Goal: Information Seeking & Learning: Learn about a topic

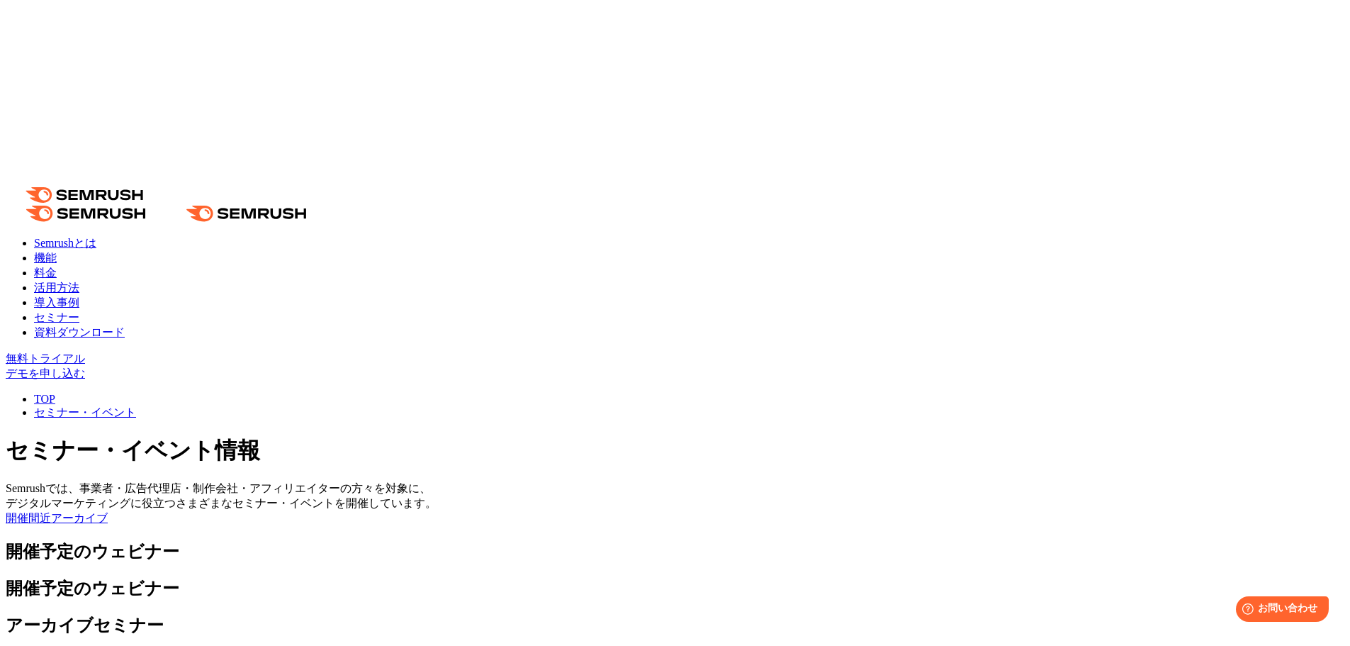
click at [79, 281] on link "活用方法" at bounding box center [56, 287] width 45 height 12
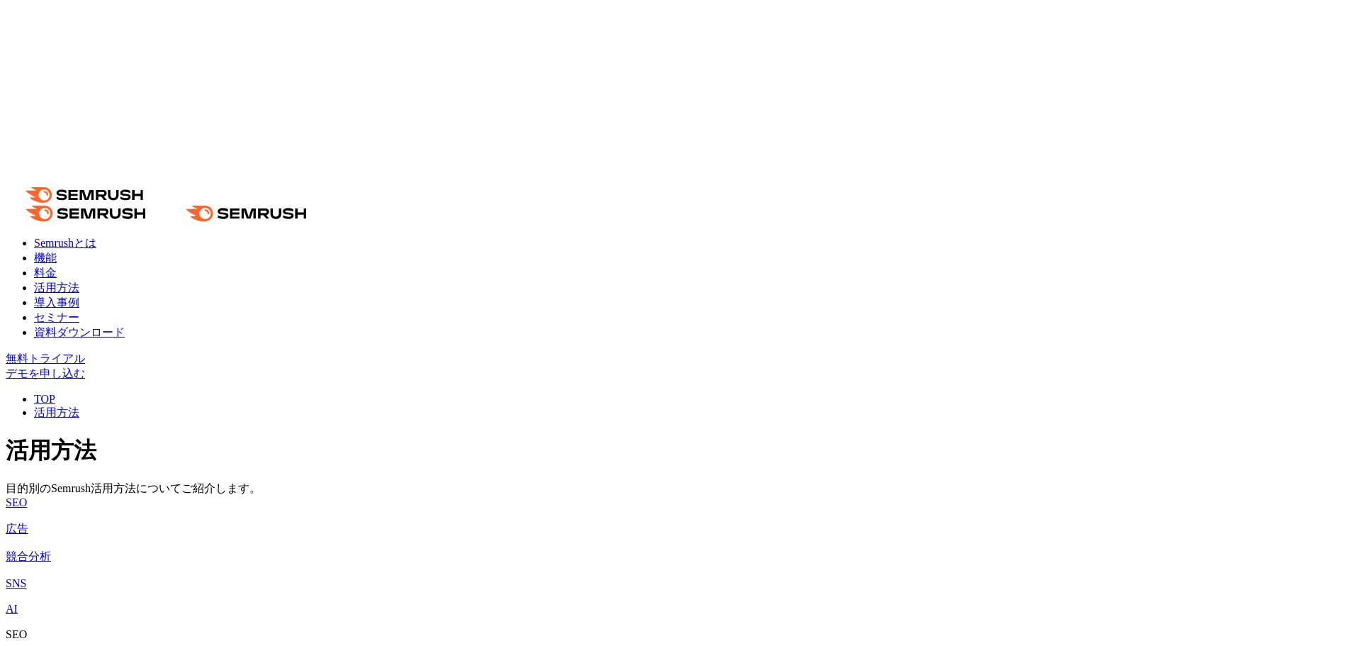
click at [6, 625] on img at bounding box center [6, 625] width 0 height 0
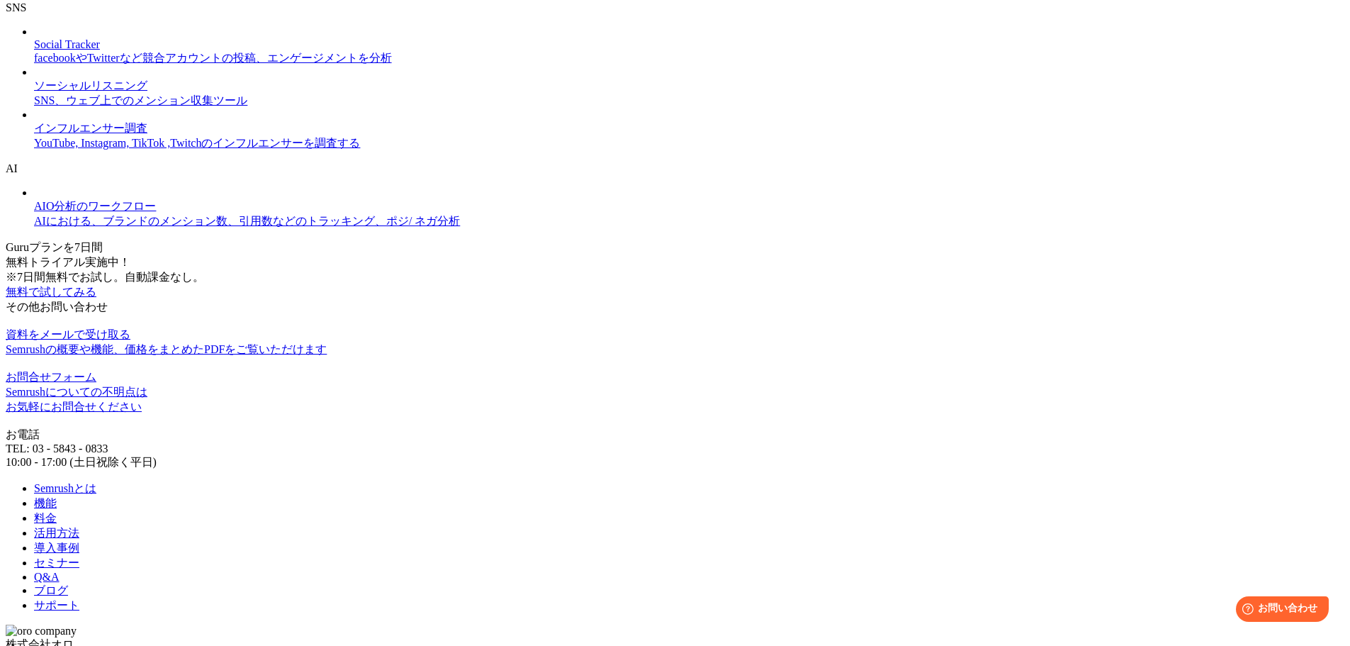
scroll to position [1406, 0]
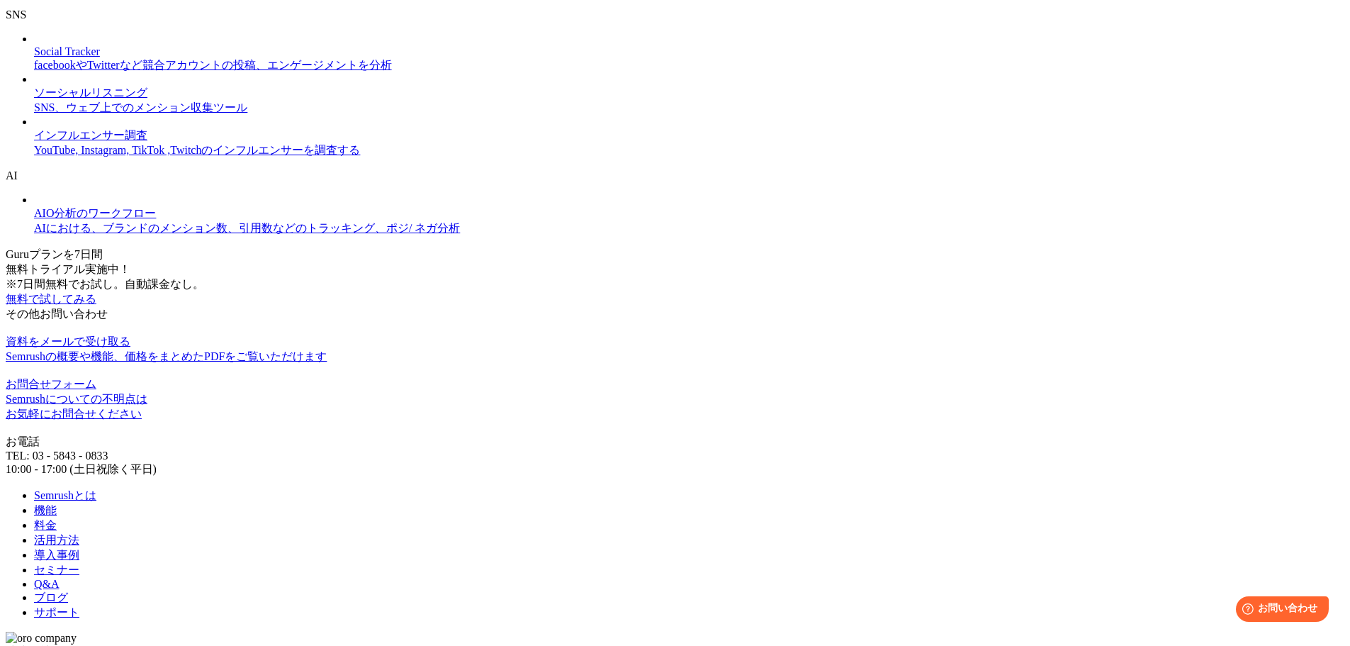
click at [34, 125] on img at bounding box center [34, 125] width 0 height 0
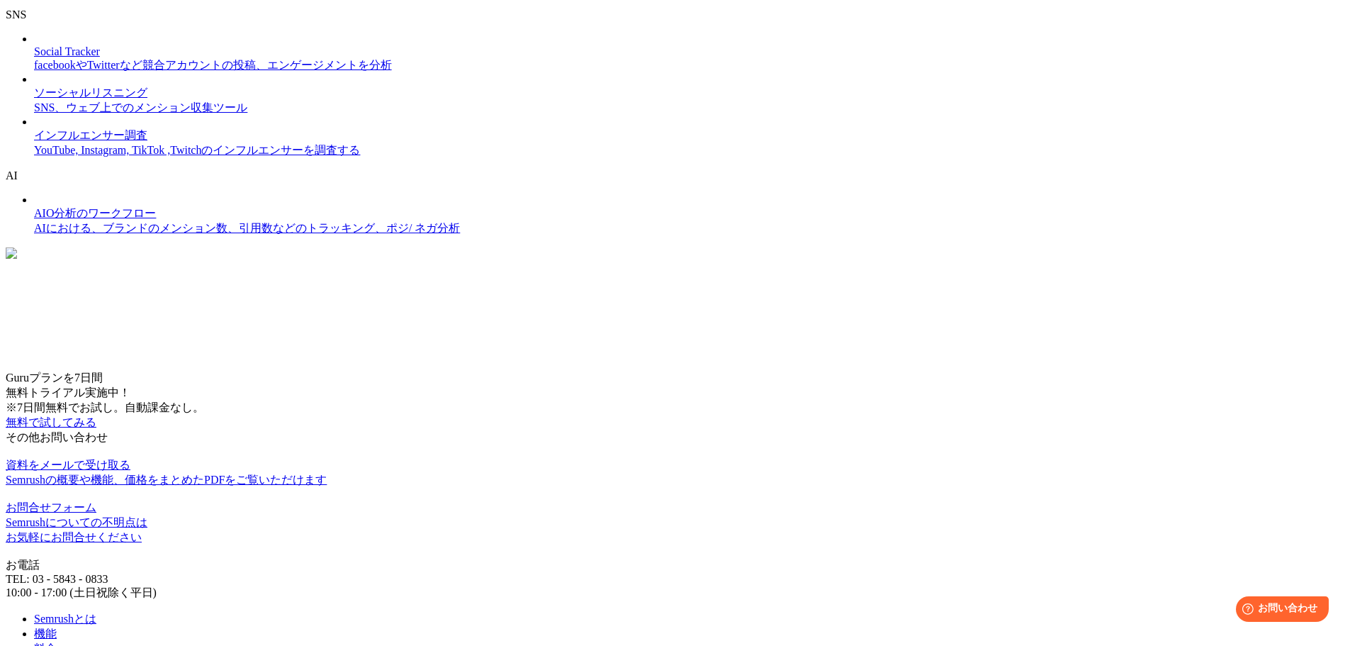
click at [17, 247] on img at bounding box center [11, 252] width 11 height 11
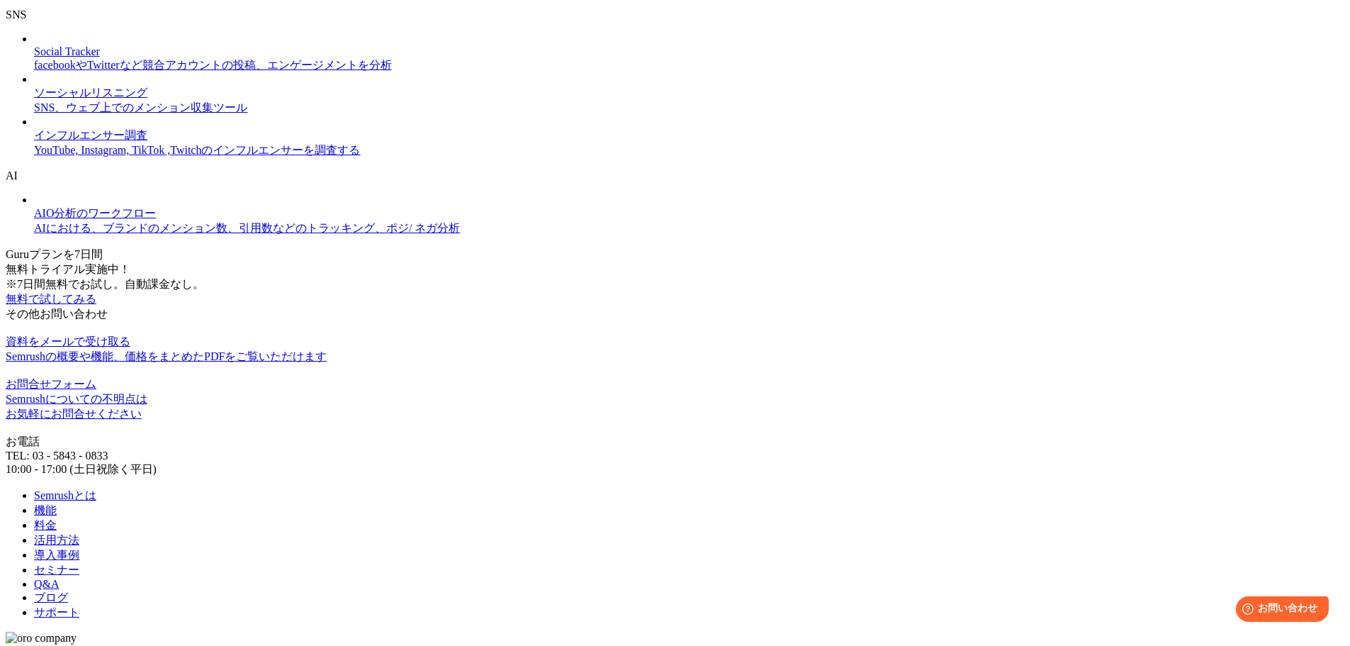
click at [34, 83] on img at bounding box center [34, 83] width 0 height 0
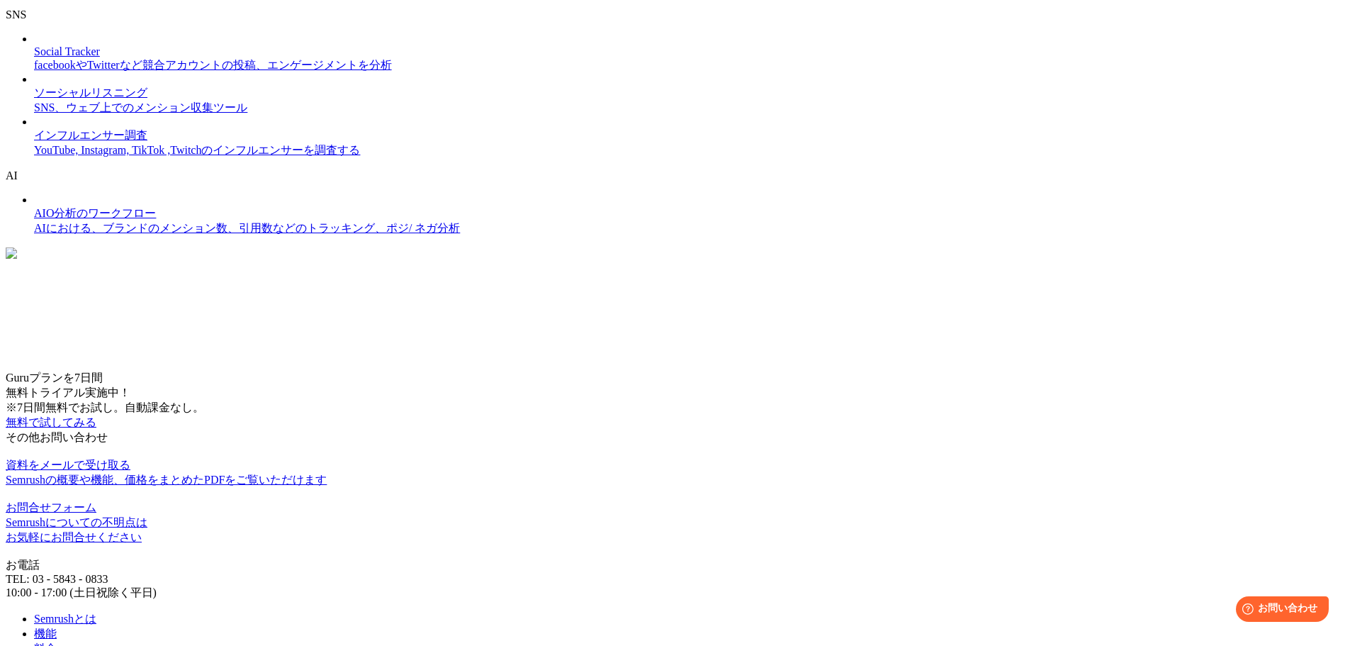
click at [17, 247] on img at bounding box center [11, 252] width 11 height 11
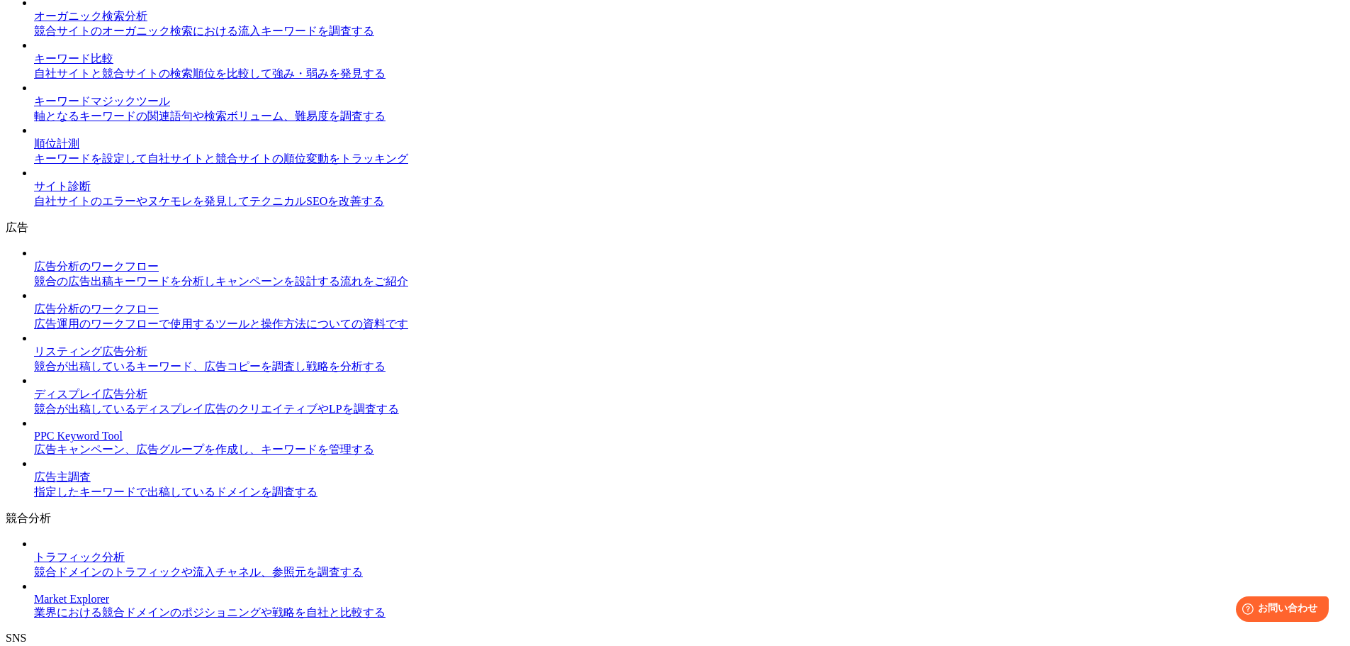
scroll to position [768, 0]
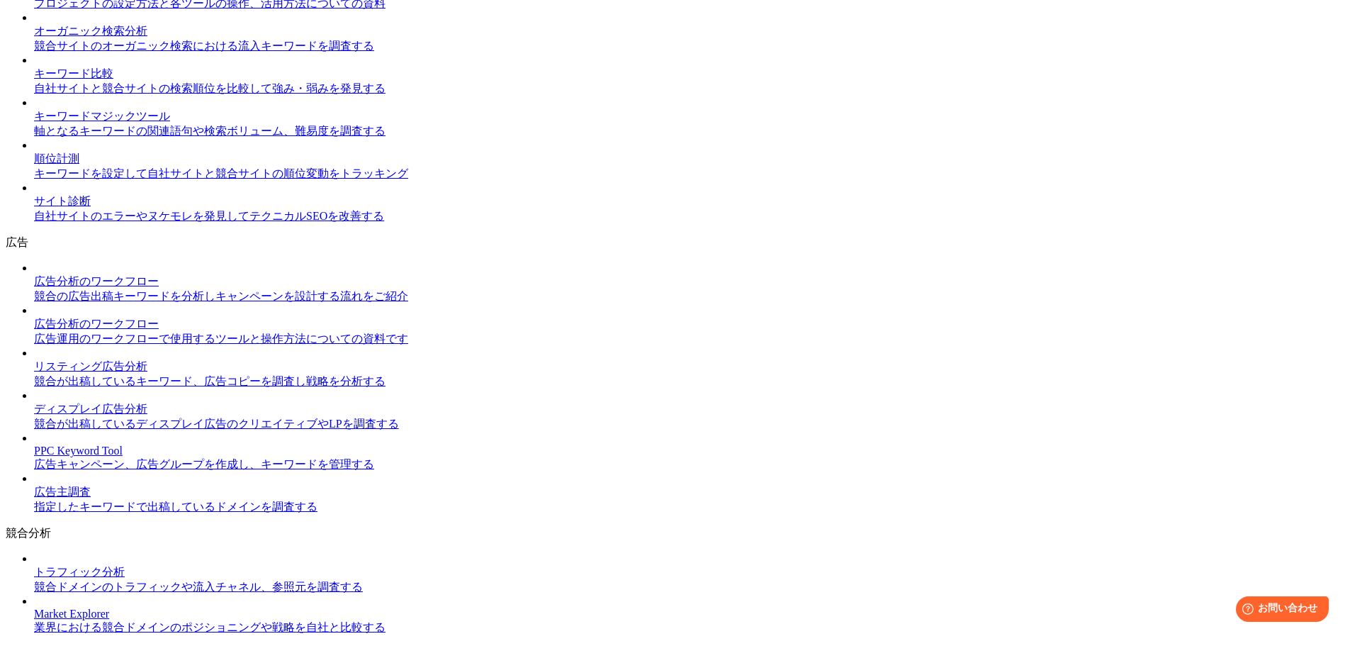
click at [34, 482] on img at bounding box center [34, 482] width 0 height 0
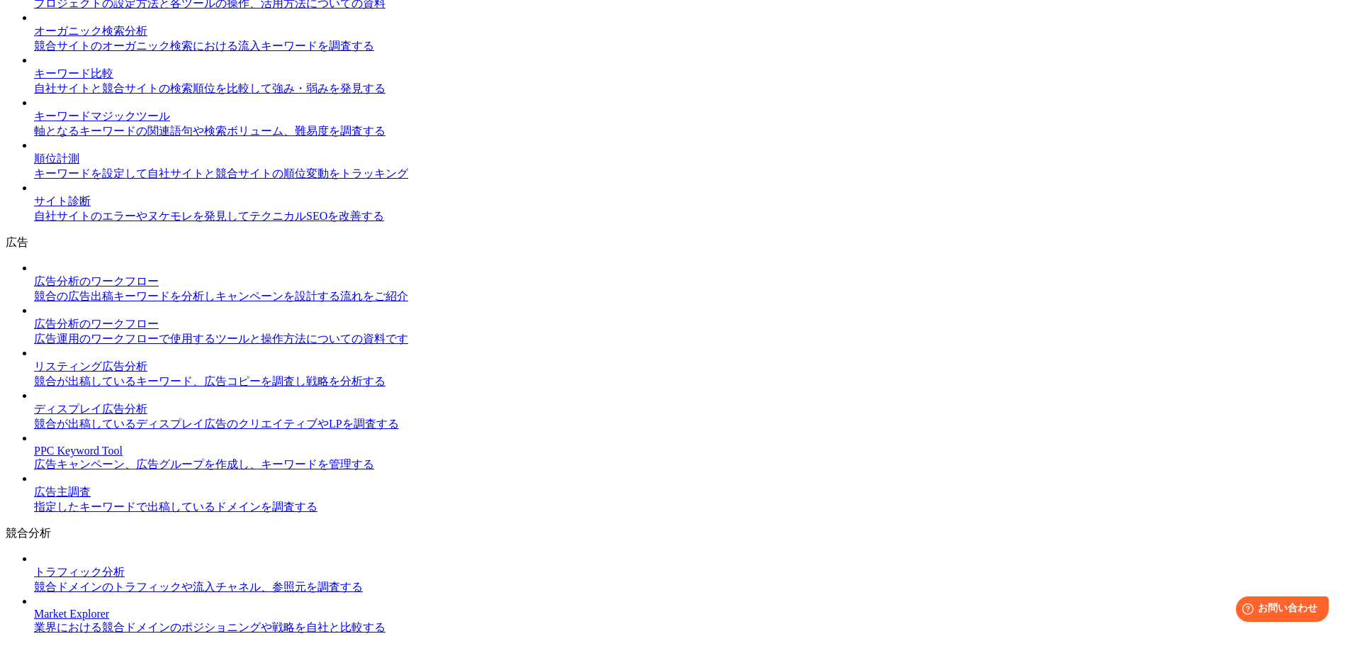
click at [34, 356] on img at bounding box center [34, 356] width 0 height 0
click at [34, 271] on img at bounding box center [34, 271] width 0 height 0
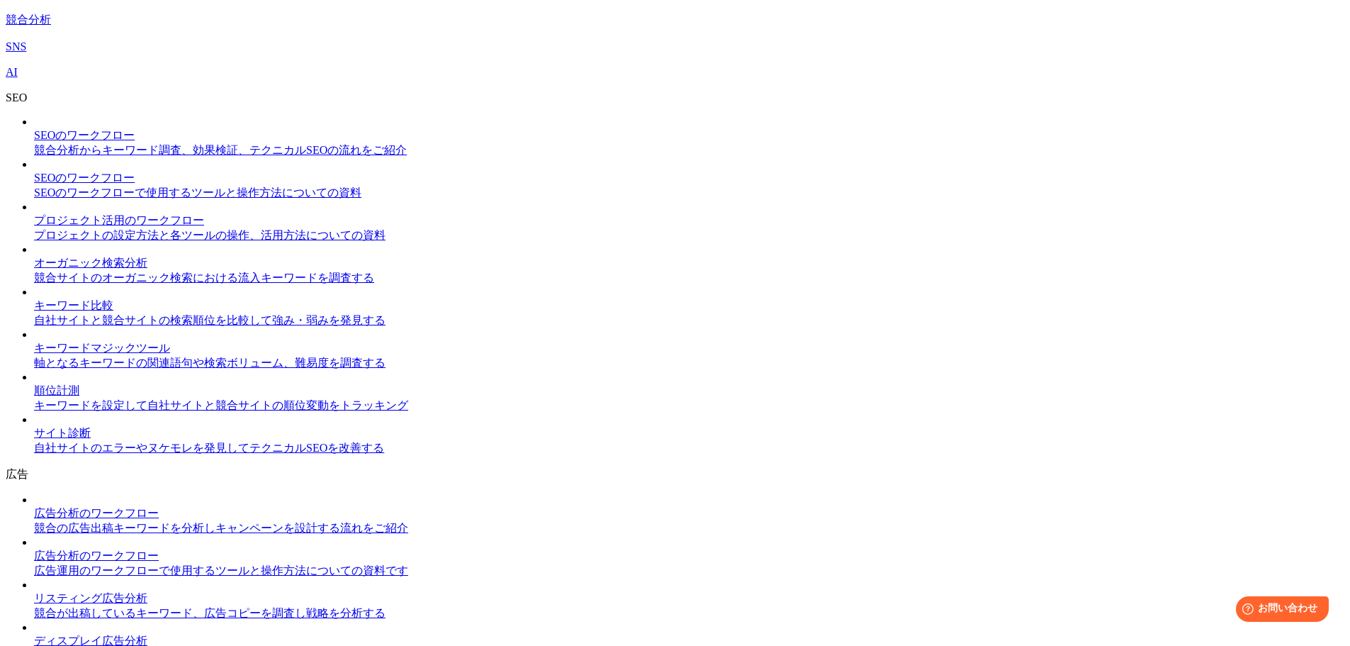
scroll to position [414, 0]
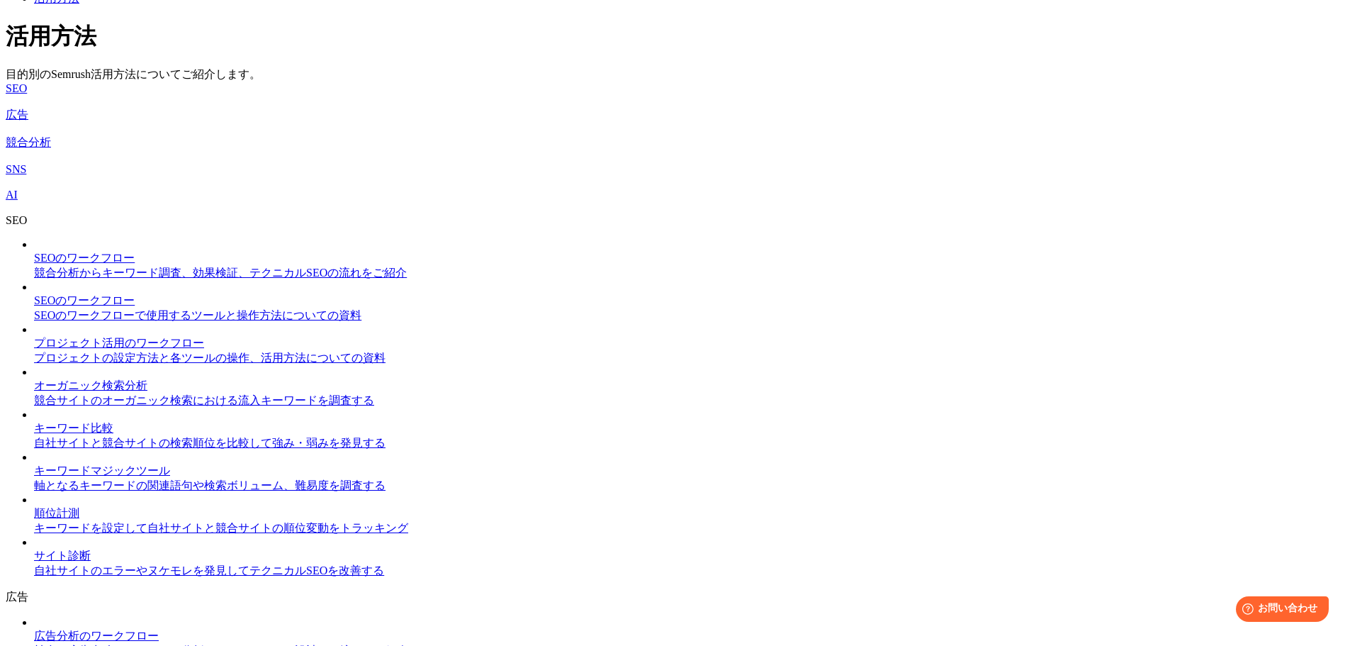
click at [34, 546] on img at bounding box center [34, 546] width 0 height 0
click at [34, 503] on img at bounding box center [34, 503] width 0 height 0
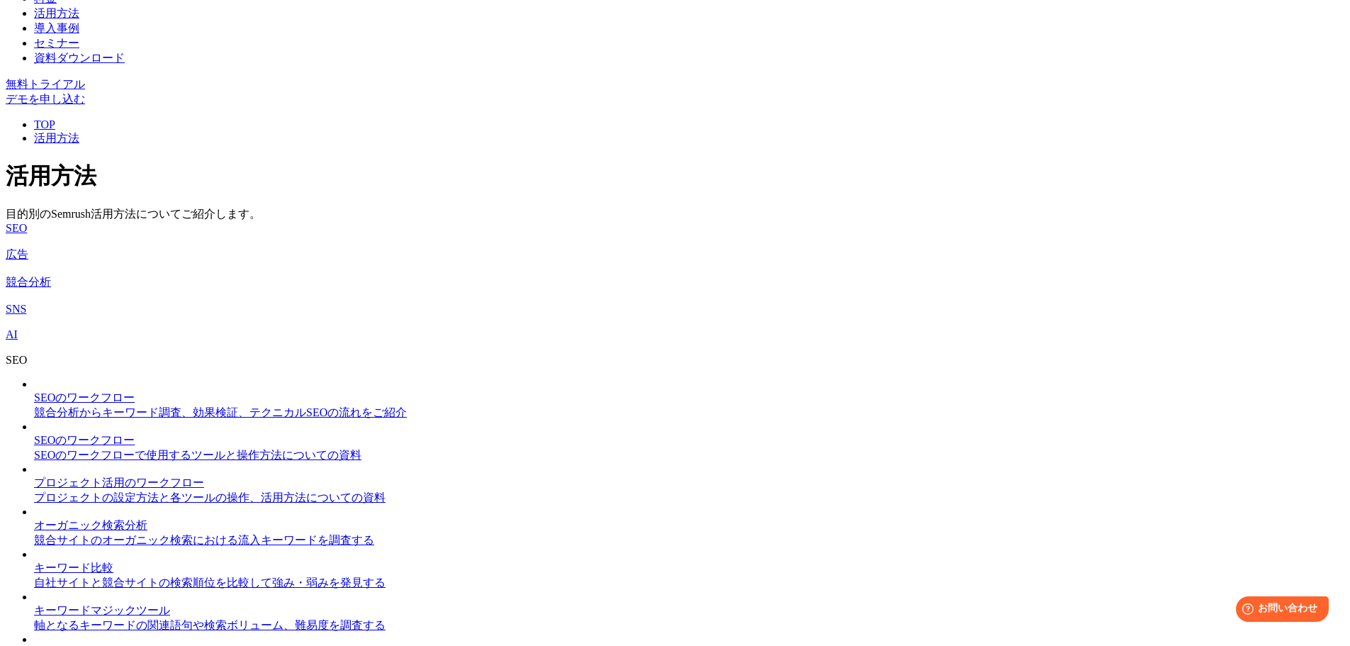
scroll to position [343, 0]
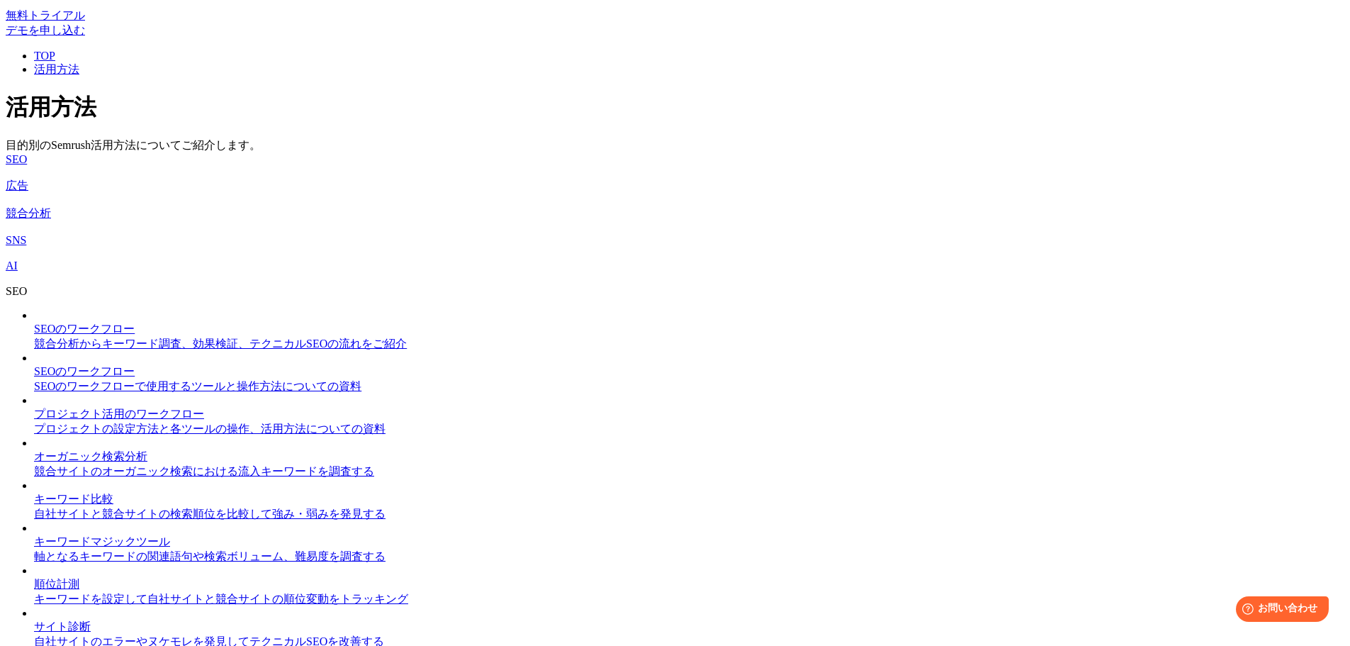
click at [34, 319] on img at bounding box center [34, 319] width 0 height 0
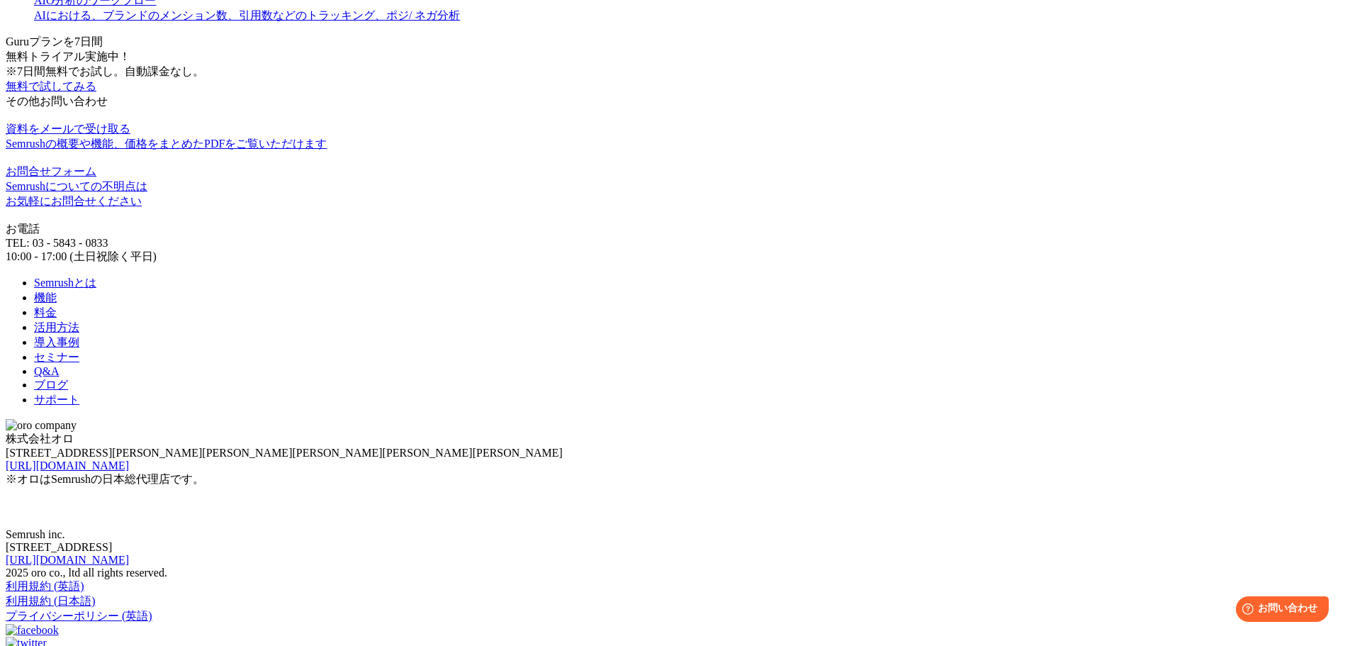
scroll to position [1548, 0]
